Goal: Task Accomplishment & Management: Complete application form

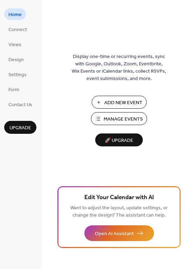
click at [113, 117] on span "Manage Events" at bounding box center [122, 119] width 39 height 7
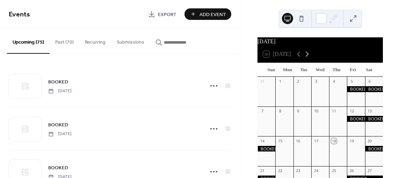
click at [307, 58] on icon at bounding box center [307, 54] width 8 height 8
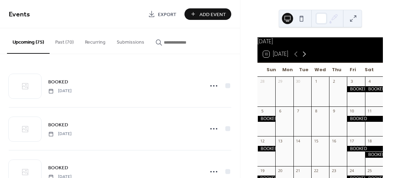
click at [307, 58] on icon at bounding box center [304, 54] width 8 height 8
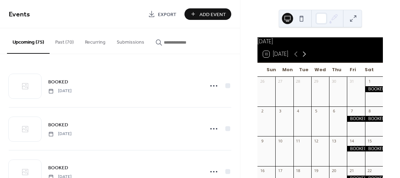
click at [307, 58] on icon at bounding box center [304, 54] width 8 height 8
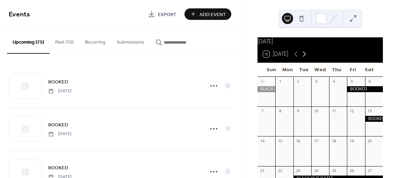
click at [307, 58] on icon at bounding box center [304, 54] width 8 height 8
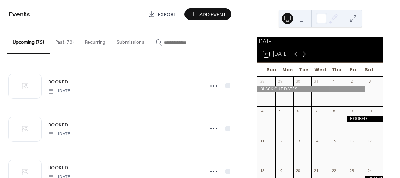
click at [307, 58] on icon at bounding box center [304, 54] width 8 height 8
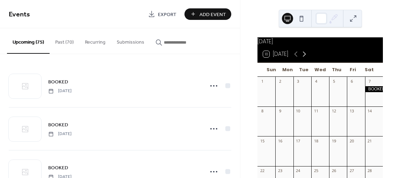
click at [307, 58] on icon at bounding box center [304, 54] width 8 height 8
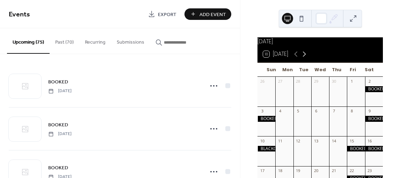
click at [307, 58] on icon at bounding box center [304, 54] width 8 height 8
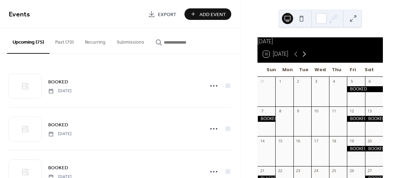
click at [307, 58] on icon at bounding box center [304, 54] width 8 height 8
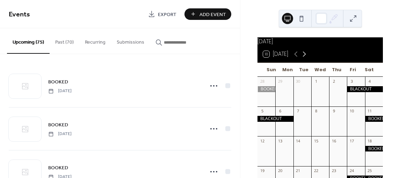
click at [307, 58] on icon at bounding box center [304, 54] width 8 height 8
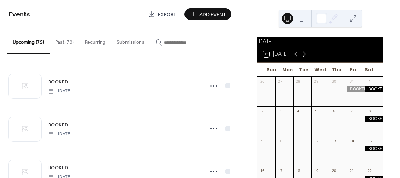
click at [307, 58] on icon at bounding box center [304, 54] width 8 height 8
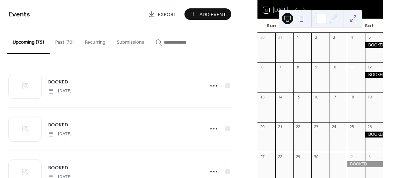
scroll to position [44, 0]
click at [204, 15] on span "Add Event" at bounding box center [213, 14] width 27 height 7
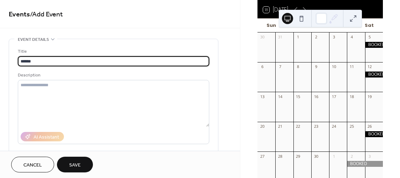
type input "******"
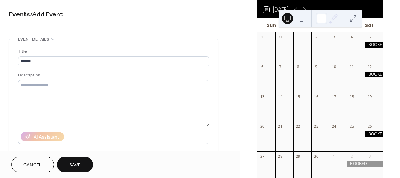
click at [73, 74] on div "Description" at bounding box center [113, 75] width 190 height 7
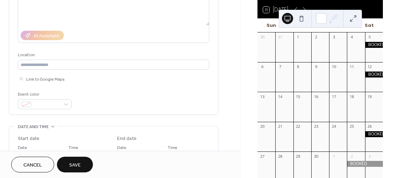
scroll to position [145, 0]
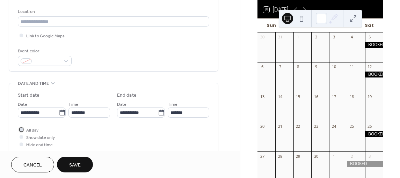
click at [21, 130] on div at bounding box center [21, 129] width 3 height 3
click at [59, 114] on icon at bounding box center [61, 113] width 5 height 6
click at [59, 114] on input "**********" at bounding box center [38, 113] width 41 height 10
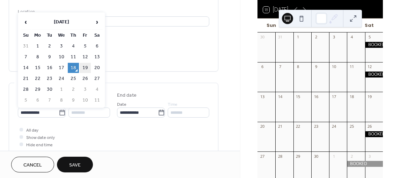
click at [88, 67] on td "19" at bounding box center [85, 68] width 11 height 10
type input "**********"
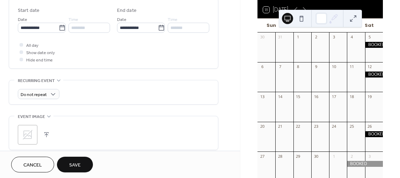
scroll to position [230, 0]
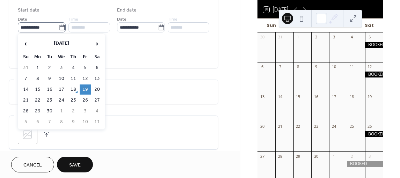
click at [61, 29] on icon at bounding box center [62, 27] width 7 height 7
click at [59, 29] on input "**********" at bounding box center [38, 27] width 41 height 10
click at [97, 43] on span "›" at bounding box center [97, 44] width 10 height 14
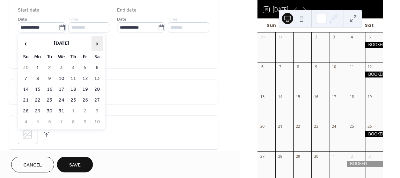
click at [97, 43] on span "›" at bounding box center [97, 44] width 10 height 14
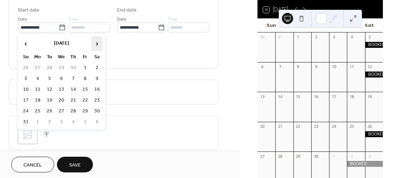
click at [97, 43] on span "›" at bounding box center [97, 44] width 10 height 14
click at [97, 90] on td "19" at bounding box center [97, 90] width 11 height 10
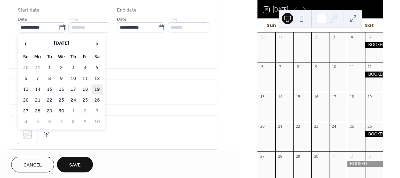
type input "**********"
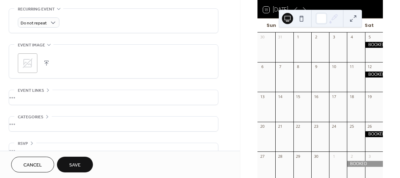
scroll to position [314, 0]
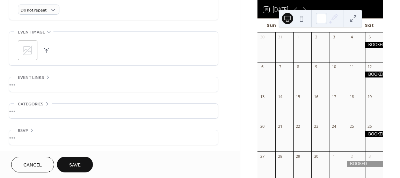
click at [81, 161] on button "Save" at bounding box center [75, 165] width 36 height 16
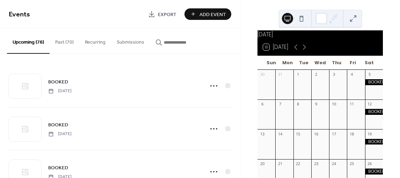
scroll to position [5, 0]
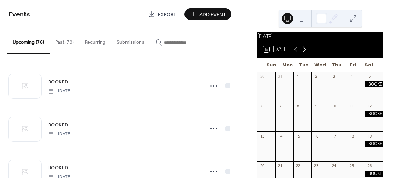
click at [307, 53] on icon at bounding box center [304, 49] width 8 height 8
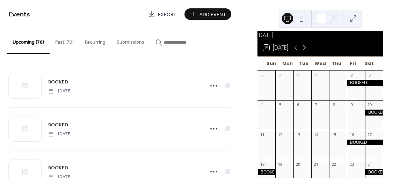
scroll to position [0, 0]
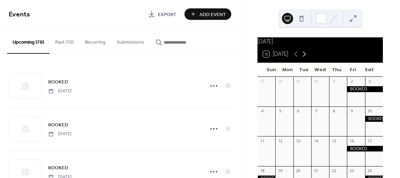
click at [309, 56] on icon at bounding box center [304, 54] width 8 height 8
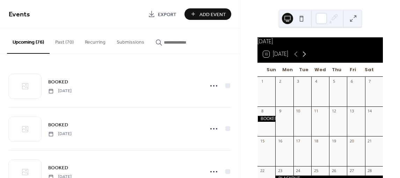
click at [309, 56] on icon at bounding box center [304, 54] width 8 height 8
click at [295, 57] on icon at bounding box center [296, 54] width 8 height 8
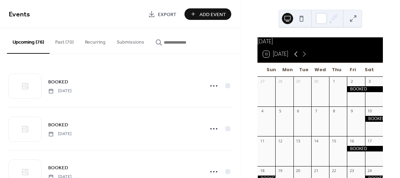
click at [295, 57] on icon at bounding box center [296, 54] width 8 height 8
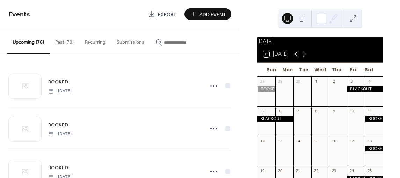
click at [295, 57] on icon at bounding box center [296, 54] width 8 height 8
